Goal: Navigation & Orientation: Find specific page/section

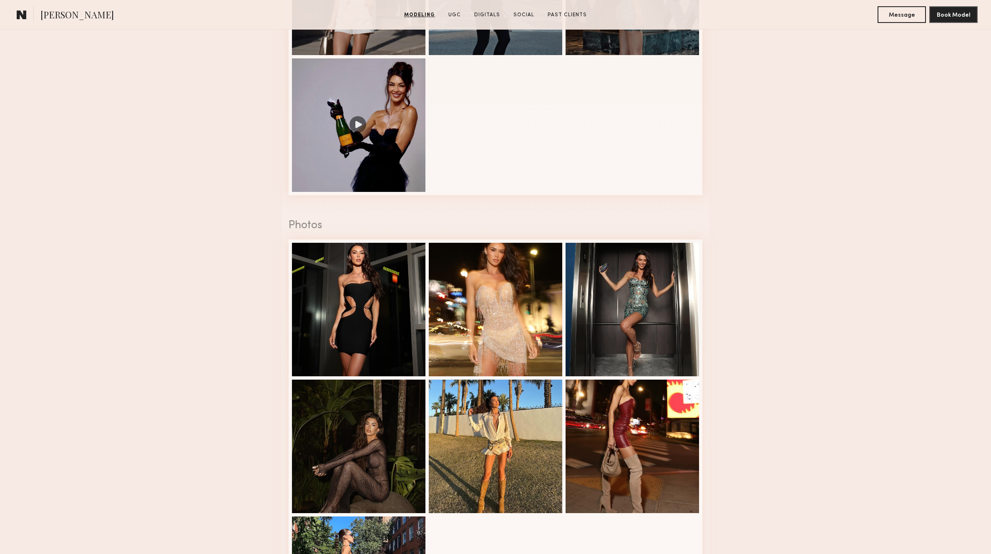
scroll to position [789, 0]
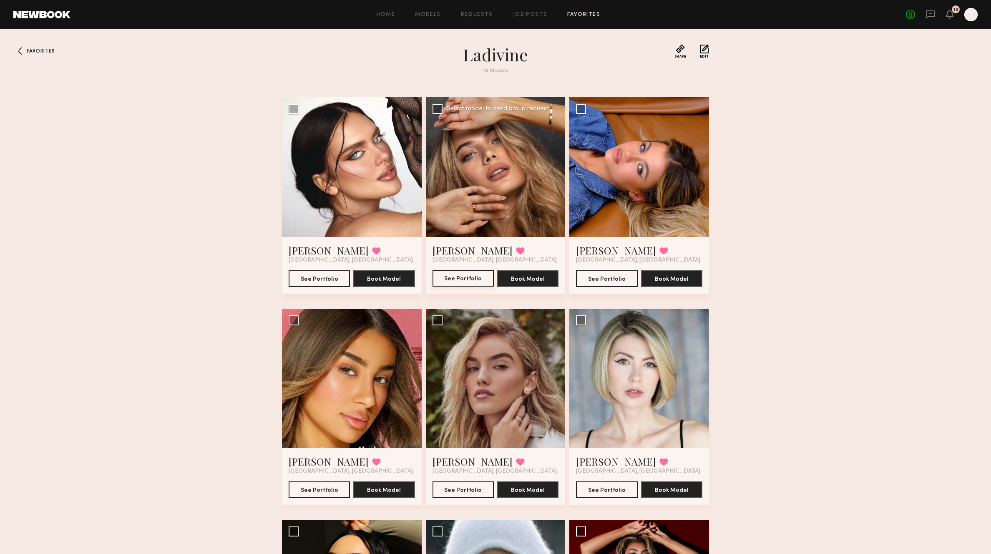
click at [448, 279] on button "See Portfolio" at bounding box center [463, 278] width 61 height 17
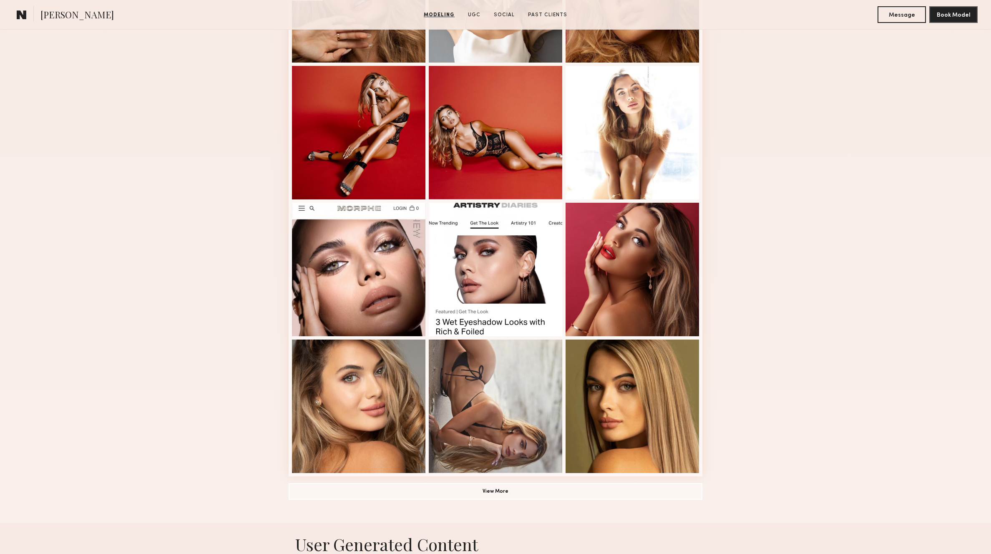
scroll to position [317, 0]
click at [520, 488] on button "View More" at bounding box center [496, 491] width 414 height 17
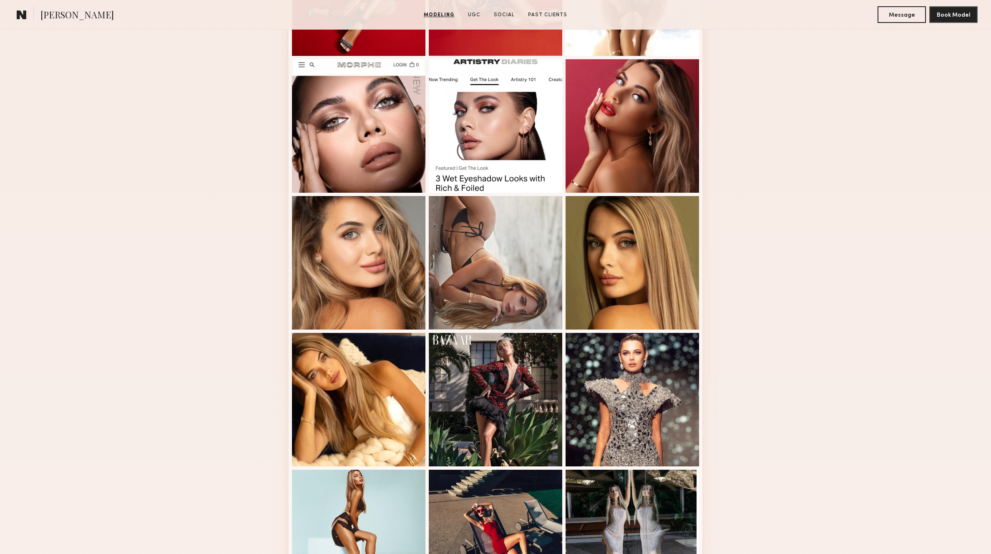
scroll to position [0, 0]
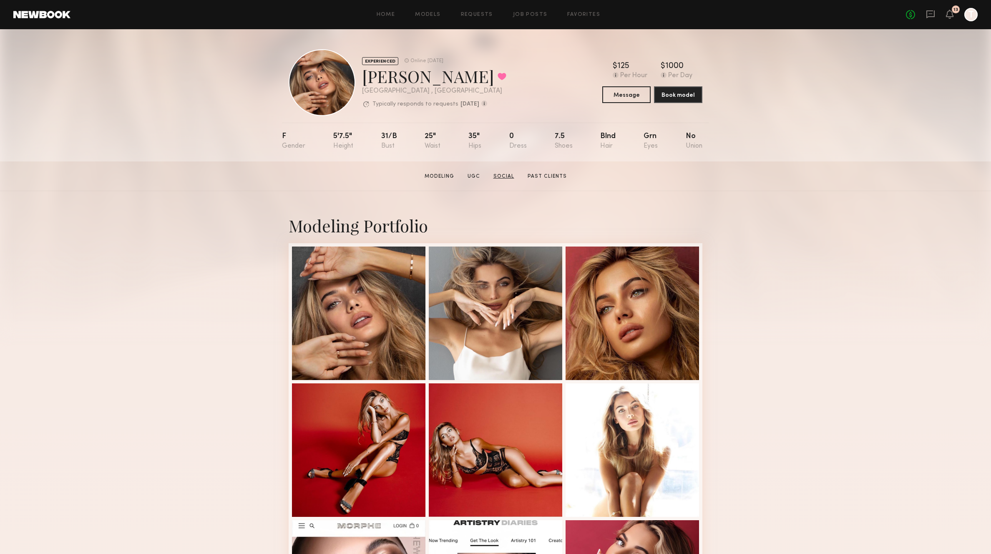
click at [513, 176] on link "Social" at bounding box center [504, 177] width 28 height 8
click at [580, 15] on link "Favorites" at bounding box center [583, 14] width 33 height 5
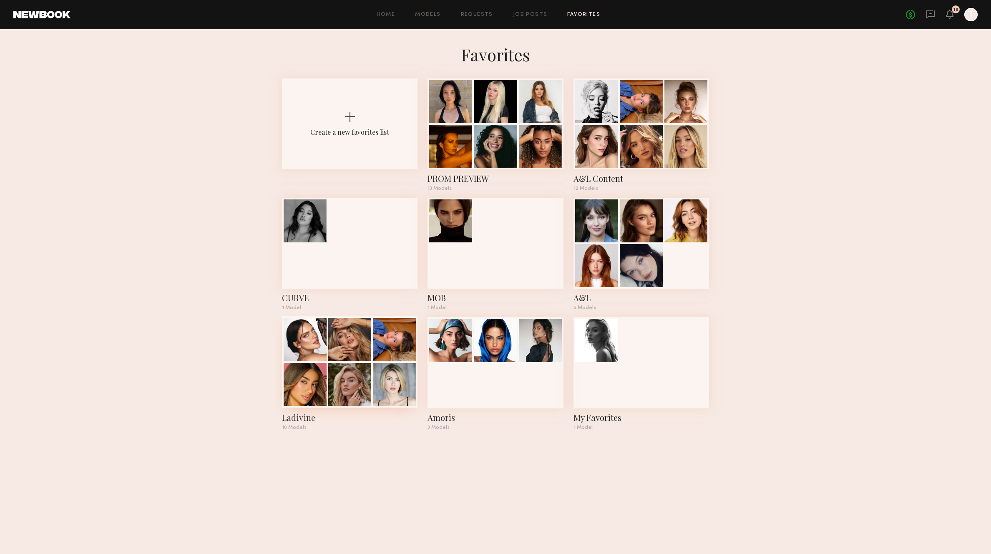
click at [375, 379] on div at bounding box center [394, 384] width 43 height 43
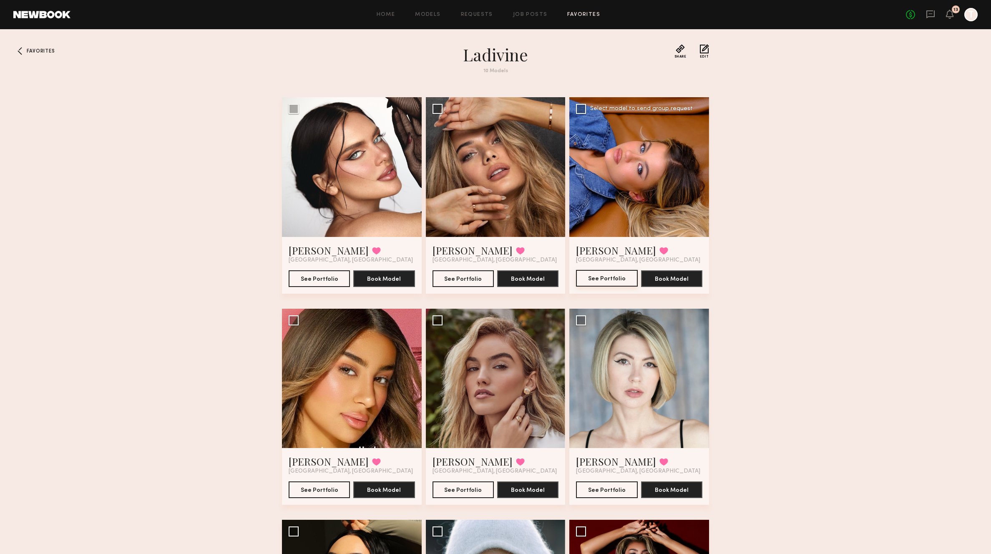
click at [599, 275] on button "See Portfolio" at bounding box center [606, 278] width 61 height 17
